Goal: Check status

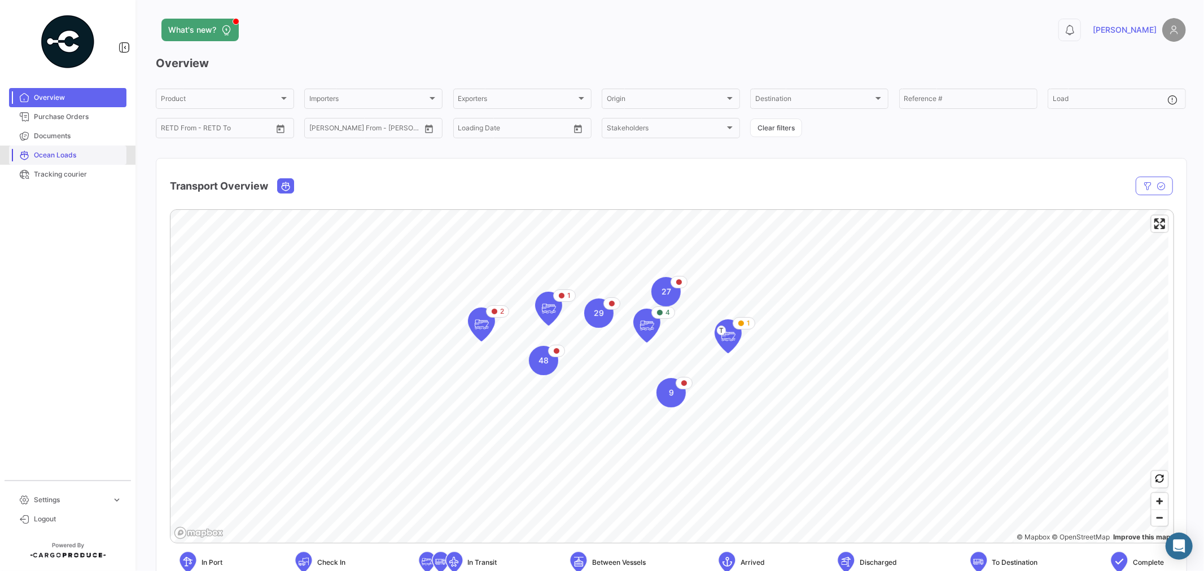
click at [59, 151] on span "Ocean Loads" at bounding box center [78, 155] width 88 height 10
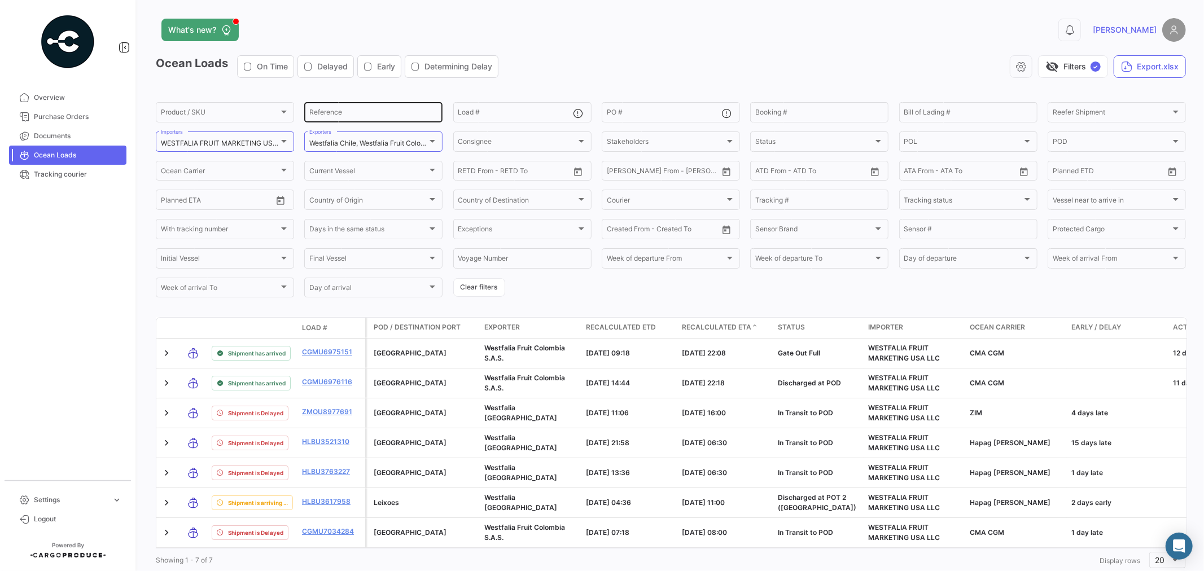
click at [366, 109] on div "Reference" at bounding box center [373, 111] width 128 height 22
click at [493, 111] on input "Load #" at bounding box center [515, 114] width 115 height 8
paste input "MMAU1434367"
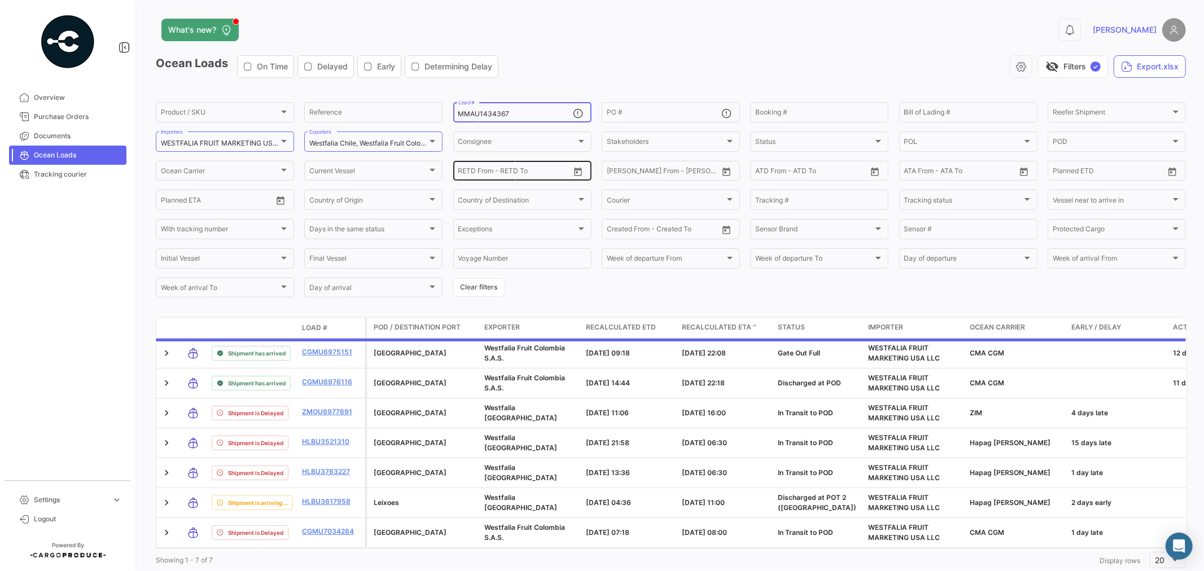
type input "MMAU1434367"
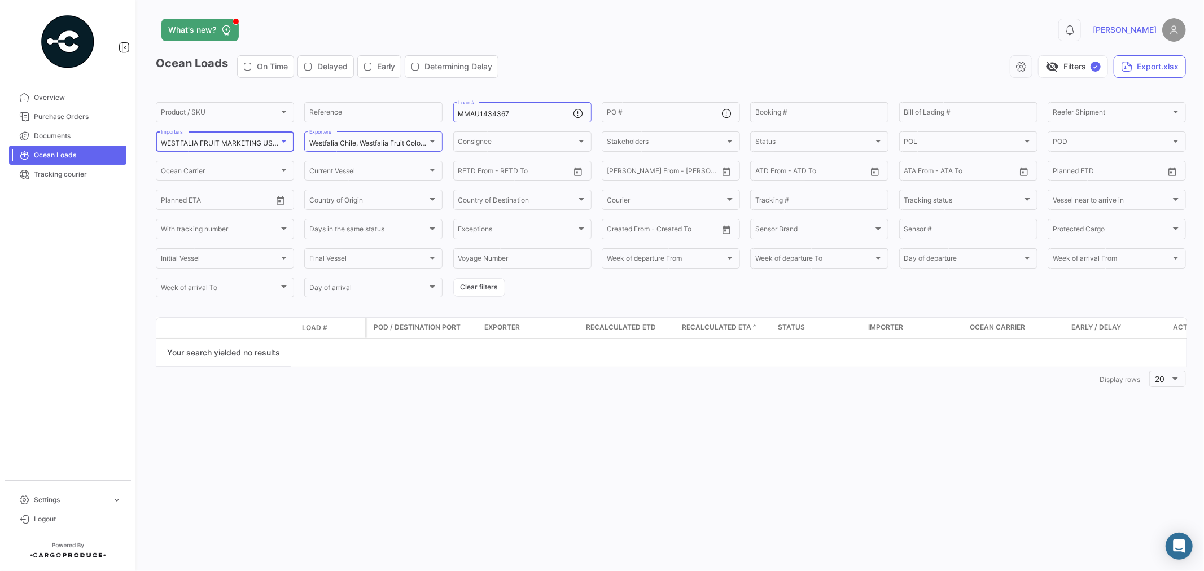
click at [246, 139] on mat-select-trigger "WESTFALIA FRUIT MARKETING USA LLC, [GEOGRAPHIC_DATA], WF USA EC, WF USA WC" at bounding box center [304, 143] width 286 height 8
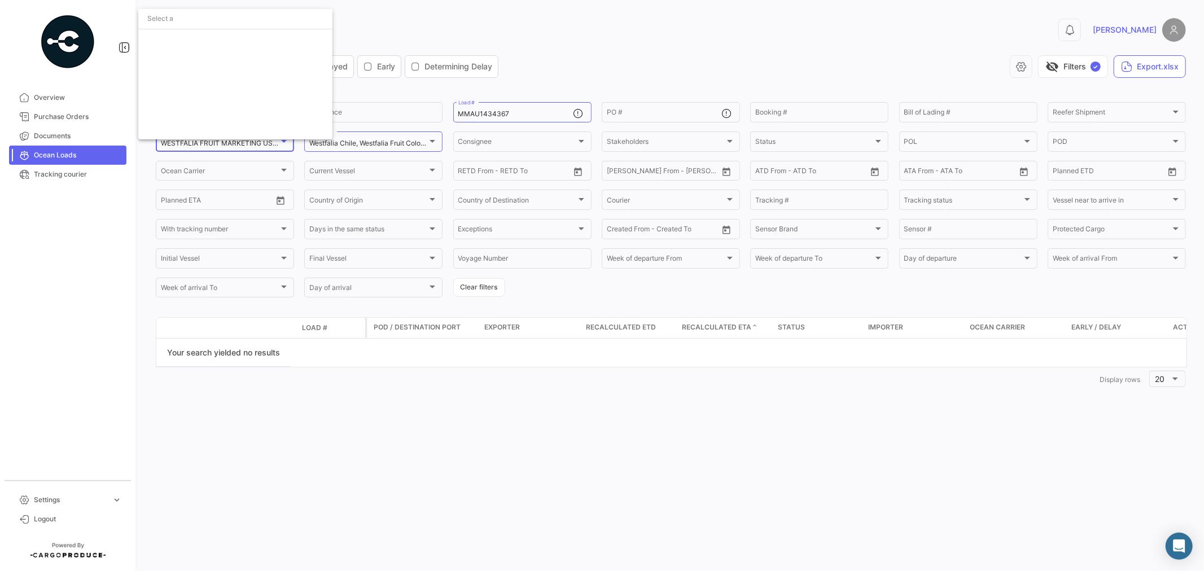
scroll to position [462, 0]
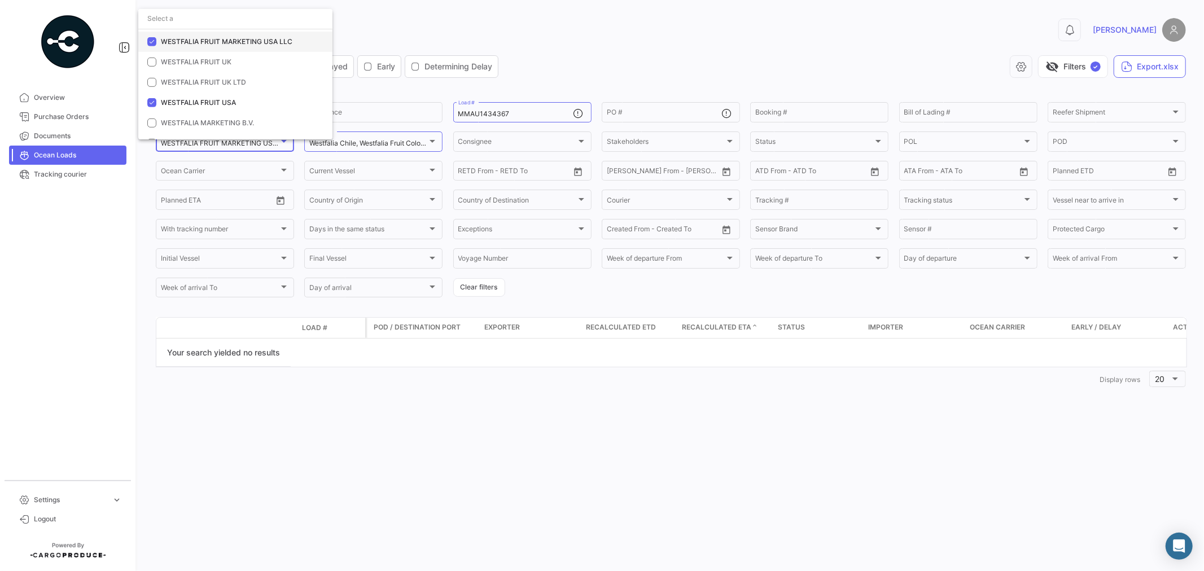
click at [155, 41] on mat-pseudo-checkbox at bounding box center [151, 41] width 9 height 9
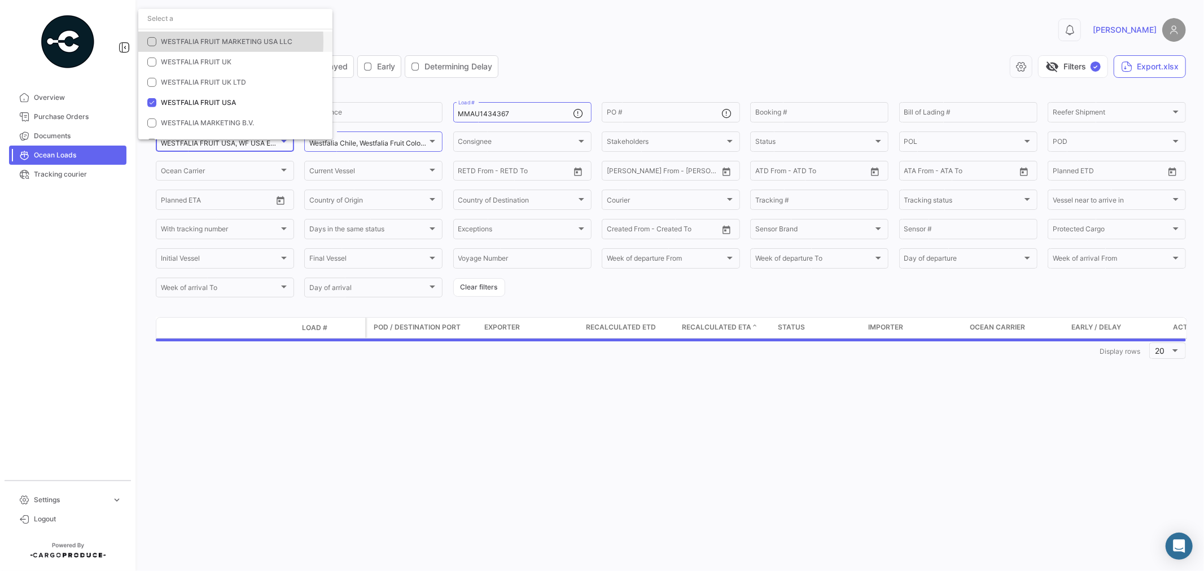
click at [155, 41] on mat-pseudo-checkbox at bounding box center [151, 41] width 9 height 9
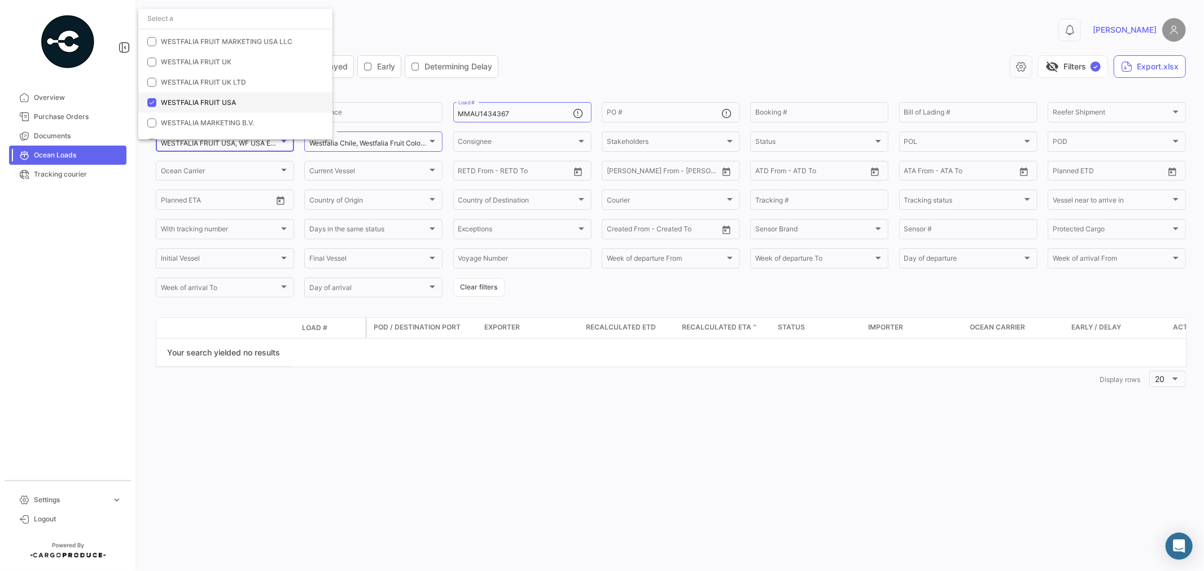
click at [153, 100] on mat-pseudo-checkbox at bounding box center [151, 102] width 9 height 9
click at [185, 35] on span "INDEX FRESH, Inc." at bounding box center [190, 34] width 59 height 8
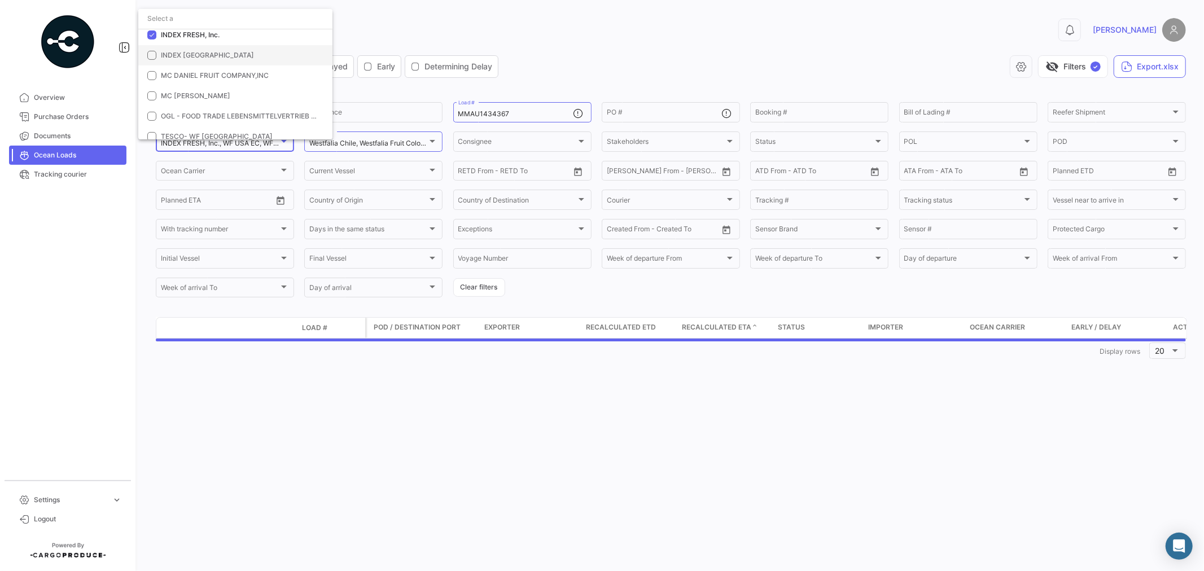
click at [184, 54] on span "INDEX [GEOGRAPHIC_DATA]" at bounding box center [207, 55] width 93 height 8
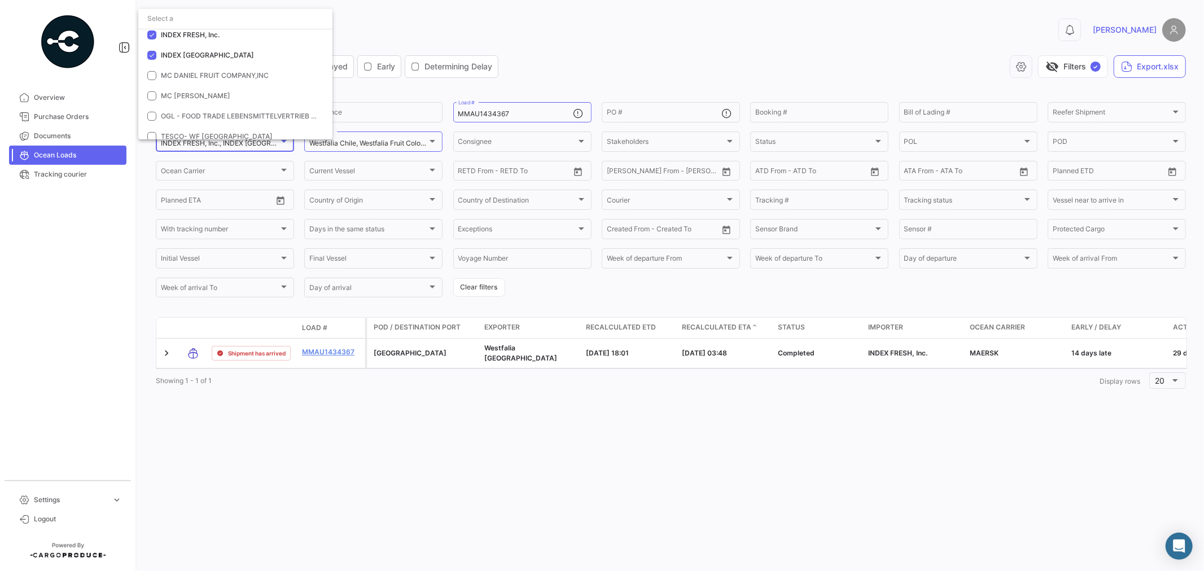
click at [559, 445] on div at bounding box center [602, 285] width 1204 height 571
